Goal: Information Seeking & Learning: Learn about a topic

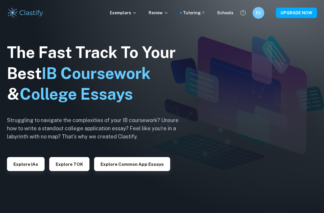
click at [29, 171] on button "Explore IAs" at bounding box center [26, 164] width 38 height 14
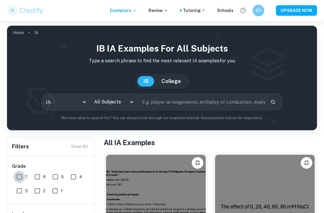
click at [23, 179] on input "7" at bounding box center [19, 177] width 12 height 12
checkbox input "true"
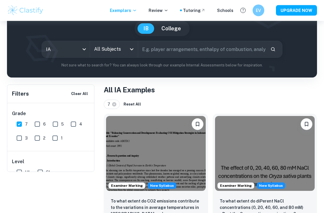
scroll to position [0, 0]
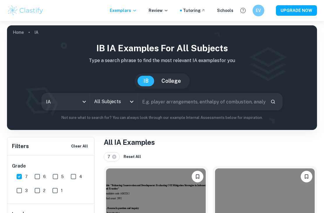
click at [125, 100] on input "All Subjects" at bounding box center [110, 101] width 34 height 11
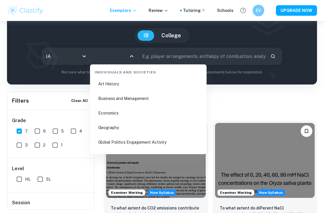
scroll to position [709, 0]
click at [172, 99] on li "Business and Management" at bounding box center [148, 98] width 112 height 13
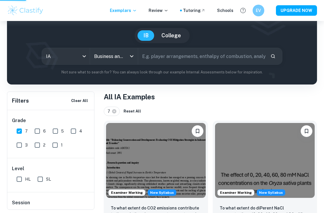
type input "Business and Management"
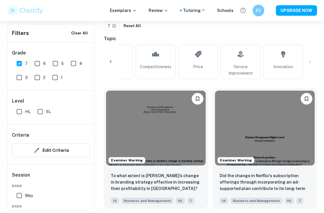
scroll to position [0, 919]
click at [177, 183] on p "To what extent is [PERSON_NAME]’s change in branding strategy effective in incr…" at bounding box center [156, 182] width 90 height 19
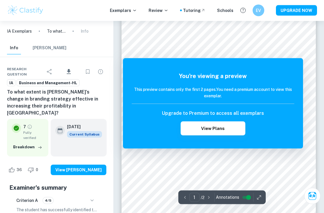
scroll to position [81, 0]
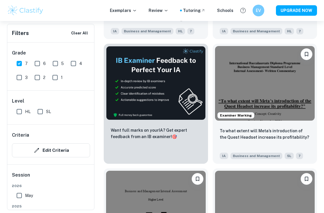
scroll to position [301, 0]
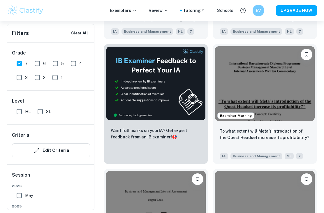
click at [283, 140] on div "To what extent will Meta’s introduction of the Quest Headset increase its profi…" at bounding box center [265, 138] width 90 height 20
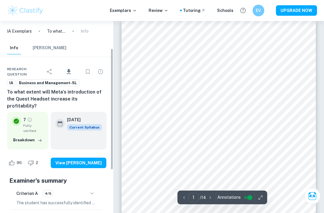
scroll to position [48, 0]
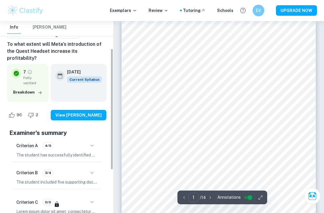
click at [97, 168] on button "button" at bounding box center [92, 173] width 10 height 10
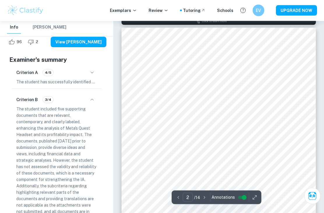
scroll to position [313, 0]
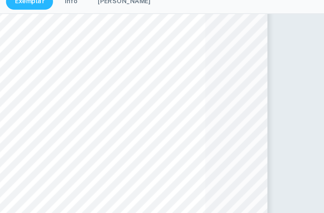
type input "1"
